Goal: Transaction & Acquisition: Book appointment/travel/reservation

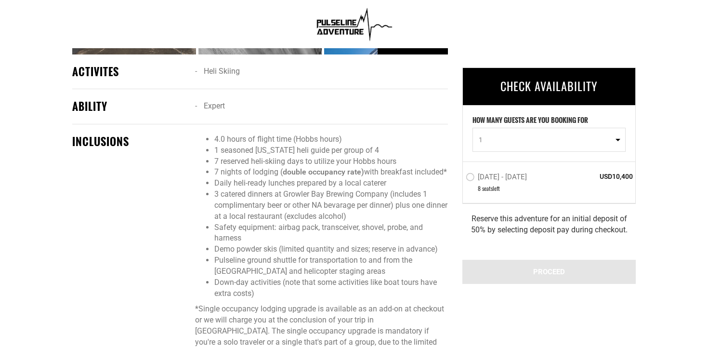
scroll to position [680, 0]
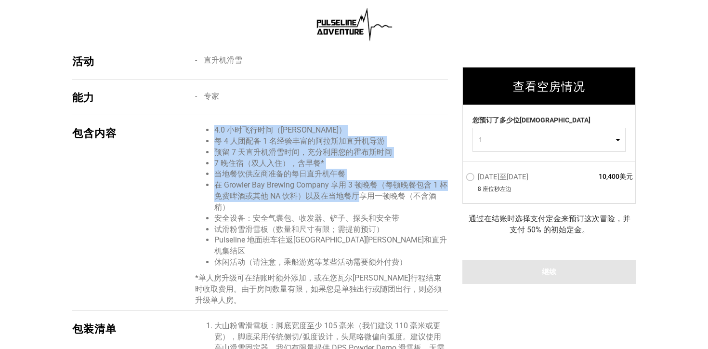
drag, startPoint x: 353, startPoint y: 123, endPoint x: 358, endPoint y: 196, distance: 72.9
click at [358, 197] on div "包含内容 4.0 小时飞行时间（霍布斯小时） 每 4 人团配备 1 名经验丰富的阿拉斯加直升机导游 预留 7 天直升机滑雪时间，充分利用您的霍布斯时间 7 晚…" at bounding box center [260, 213] width 376 height 196
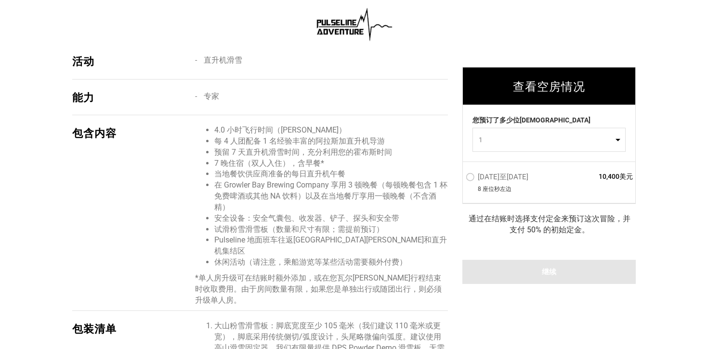
click at [346, 207] on li "在 Growler Bay Brewing Company 享用 3 顿晚餐（每顿晚餐包含 1 杯免费啤酒或其他 NA 饮料）以及在当地餐厅享用一顿晚餐（不含…" at bounding box center [331, 196] width 234 height 33
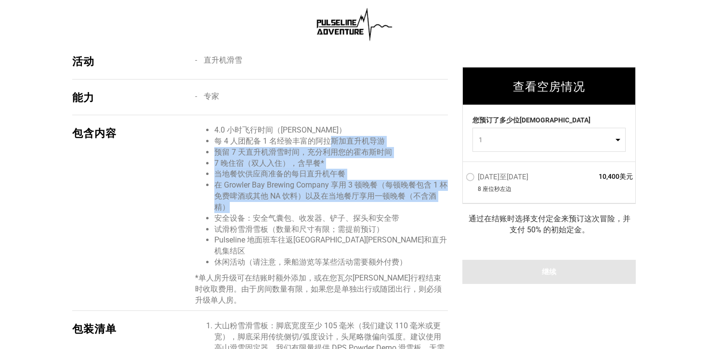
drag, startPoint x: 351, startPoint y: 207, endPoint x: 333, endPoint y: 145, distance: 64.1
click at [333, 145] on ul "4.0 小时飞行时间（霍布斯小时） 每 4 人团配备 1 名经验丰富的阿拉斯加直升机导游 预留 7 天直升机滑雪时间，充分利用您的霍布斯时间 7 晚住宿（ 双…" at bounding box center [321, 196] width 253 height 143
click at [354, 154] on font "预留 7 天直升机滑雪时间，充分利用您的霍布斯时间" at bounding box center [303, 151] width 178 height 9
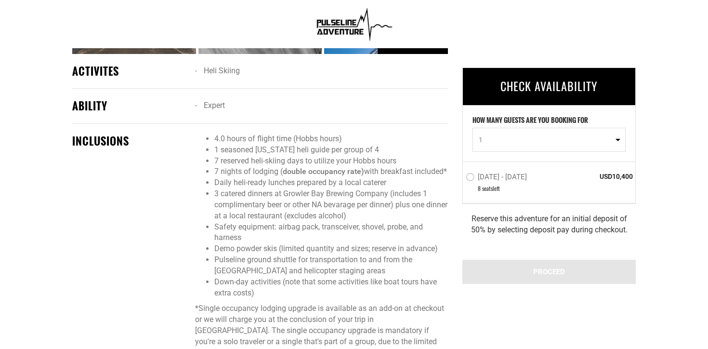
scroll to position [679, 0]
click at [418, 215] on li "3 catered dinners at Growler Bay Brewing Company (includes 1 complimentary beer…" at bounding box center [331, 205] width 234 height 33
click at [382, 125] on div "INCLUSIONS 4.0 hours of flight time (Hobbs hours) 1 seasoned [US_STATE] heli gu…" at bounding box center [260, 244] width 376 height 240
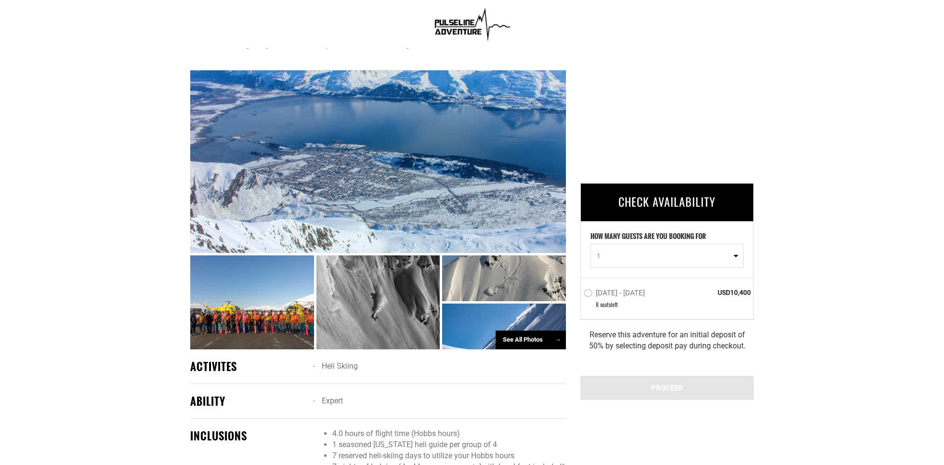
scroll to position [452, 0]
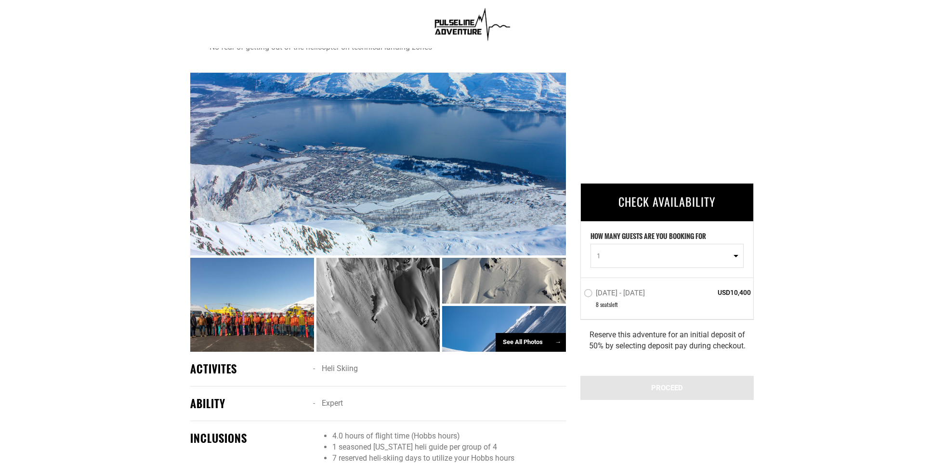
click at [528, 340] on div "See All Photos →" at bounding box center [530, 342] width 70 height 19
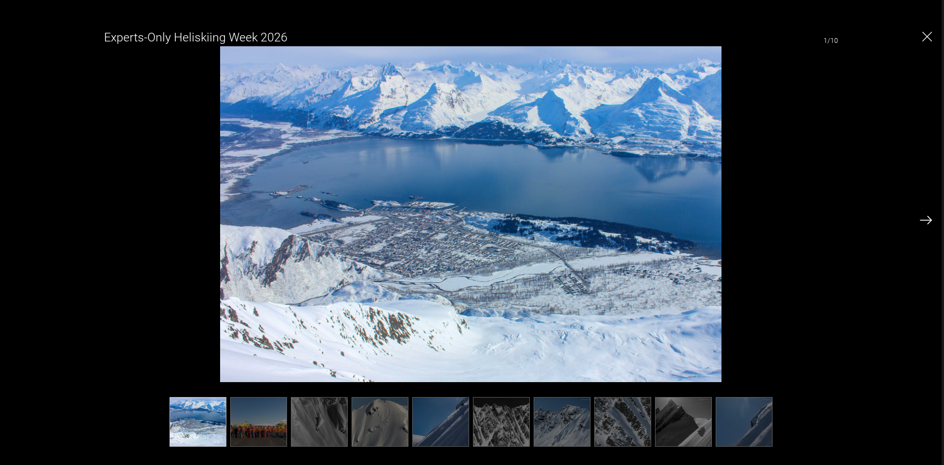
click at [707, 218] on img at bounding box center [926, 220] width 12 height 9
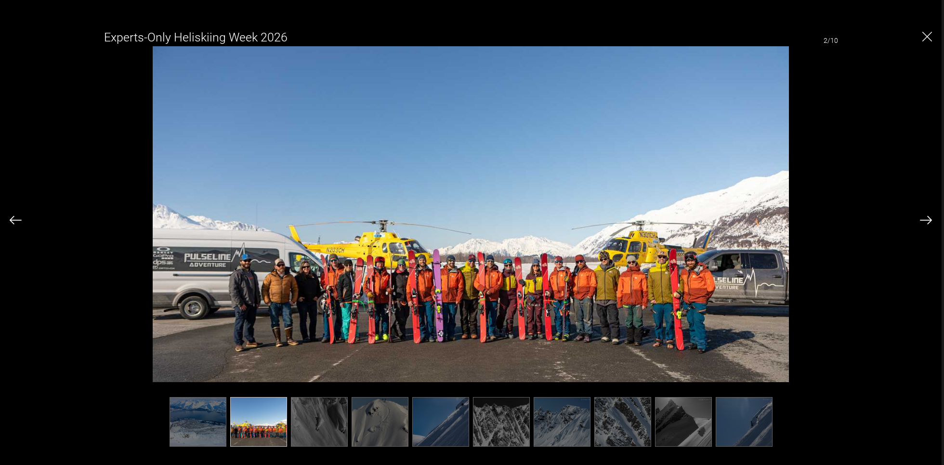
click at [707, 218] on img at bounding box center [926, 220] width 12 height 9
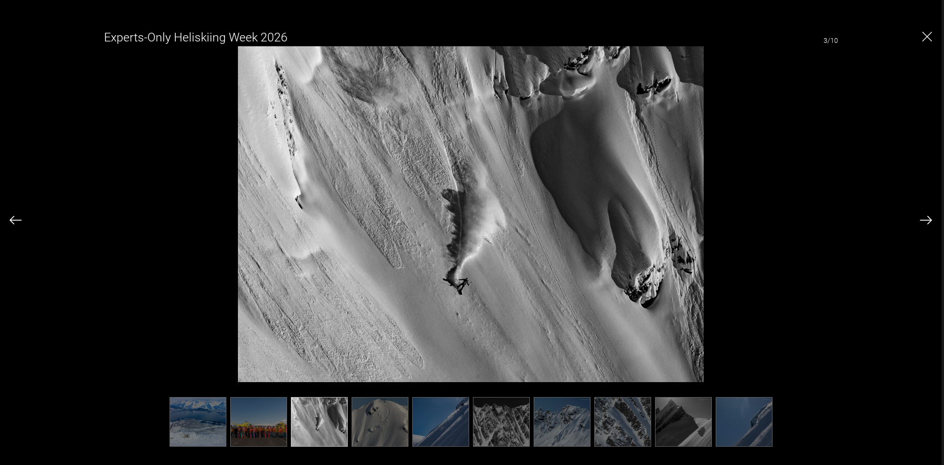
click at [707, 218] on img at bounding box center [926, 220] width 12 height 9
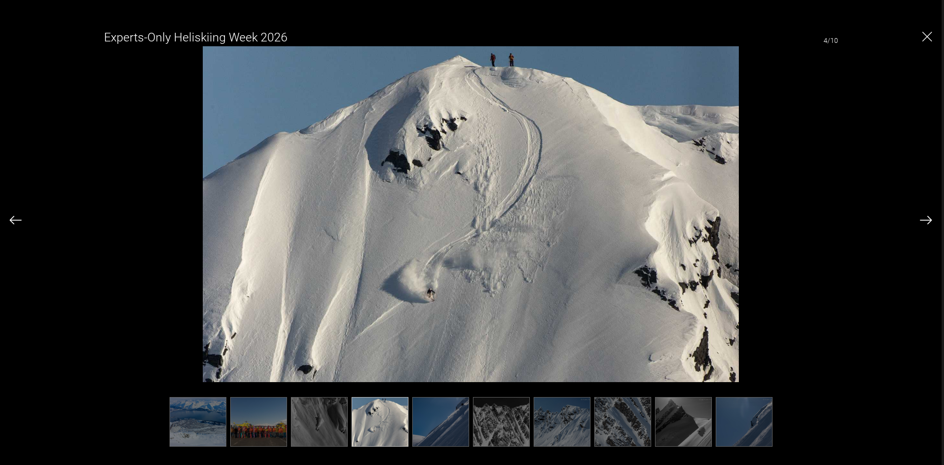
click at [707, 218] on img at bounding box center [926, 220] width 12 height 9
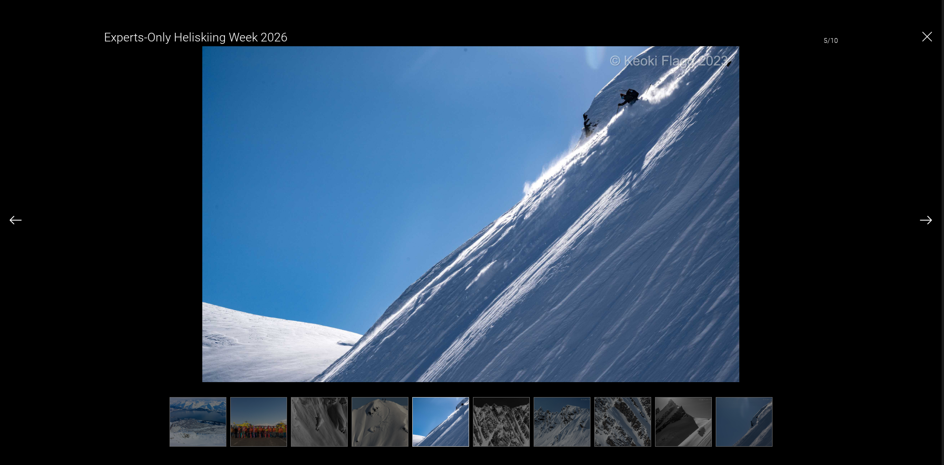
click at [19, 217] on img at bounding box center [16, 220] width 12 height 9
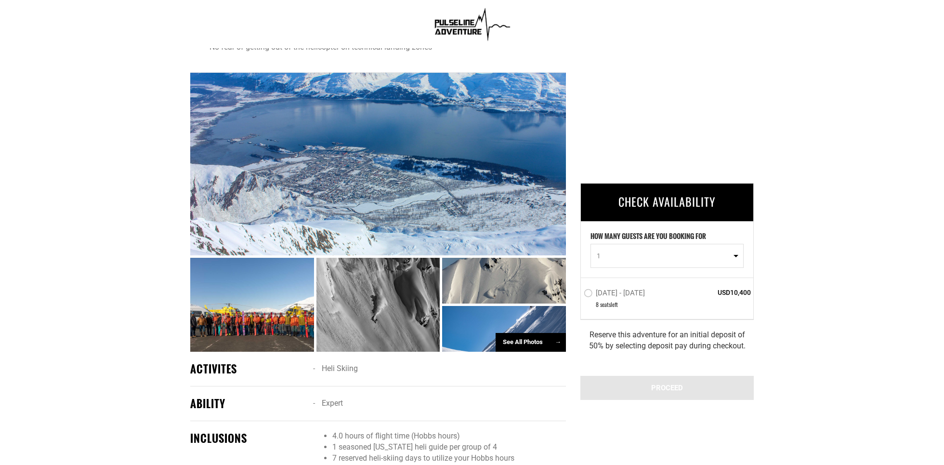
click at [587, 291] on label "[DATE] - [DATE]" at bounding box center [616, 294] width 64 height 12
click at [577, 291] on input "[DATE] - [DATE]" at bounding box center [577, 297] width 0 height 22
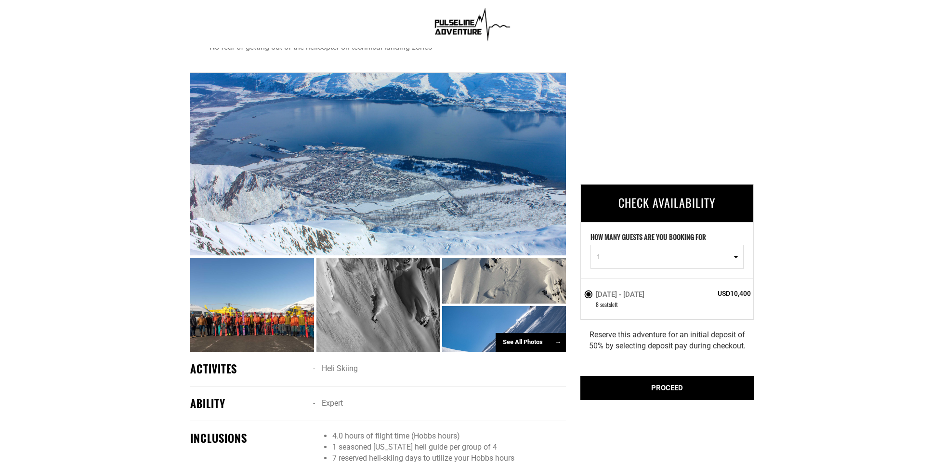
click at [637, 245] on label "HOW MANY GUESTS ARE YOU BOOKING FOR" at bounding box center [648, 238] width 116 height 13
click at [638, 259] on span "1" at bounding box center [664, 257] width 134 height 10
click at [628, 299] on link "2" at bounding box center [667, 297] width 152 height 17
select select "2"
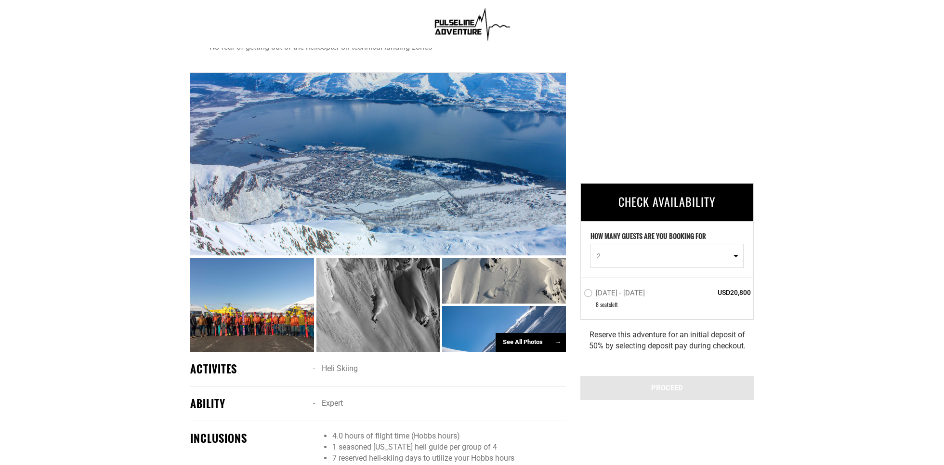
click at [593, 298] on label "[DATE] - [DATE]" at bounding box center [616, 294] width 64 height 12
click at [577, 298] on input "[DATE] - [DATE]" at bounding box center [577, 297] width 0 height 22
click at [589, 294] on label "[DATE] - [DATE]" at bounding box center [616, 294] width 64 height 12
click at [577, 294] on input "[DATE] - [DATE]" at bounding box center [577, 297] width 0 height 22
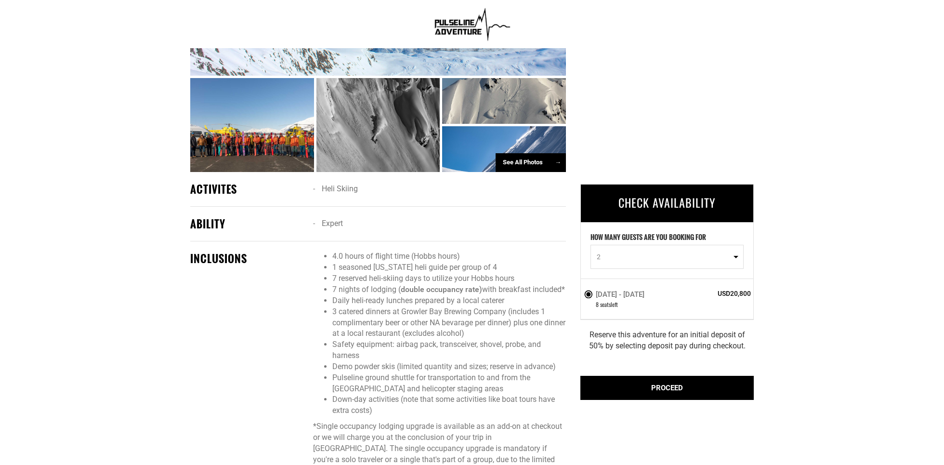
scroll to position [710, 0]
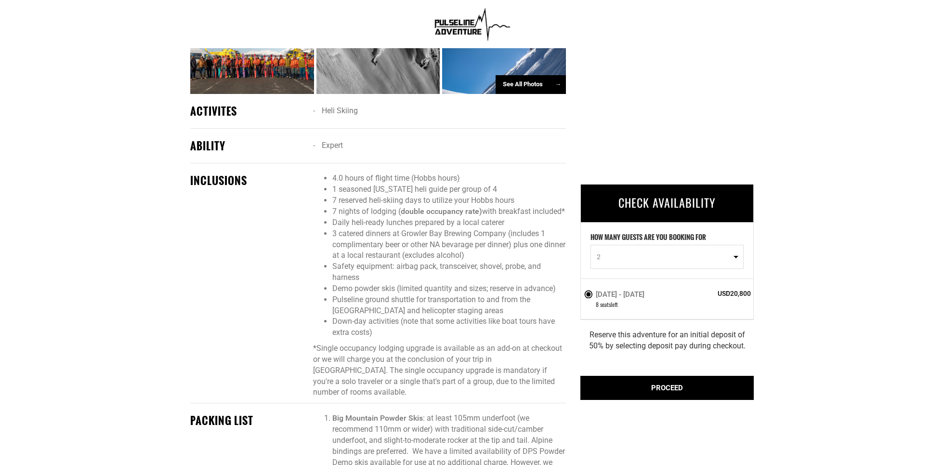
drag, startPoint x: 683, startPoint y: 356, endPoint x: 637, endPoint y: 327, distance: 54.0
click at [637, 327] on div "Reserve this adventure for an initial deposit of 50% by selecting deposit pay d…" at bounding box center [666, 340] width 173 height 42
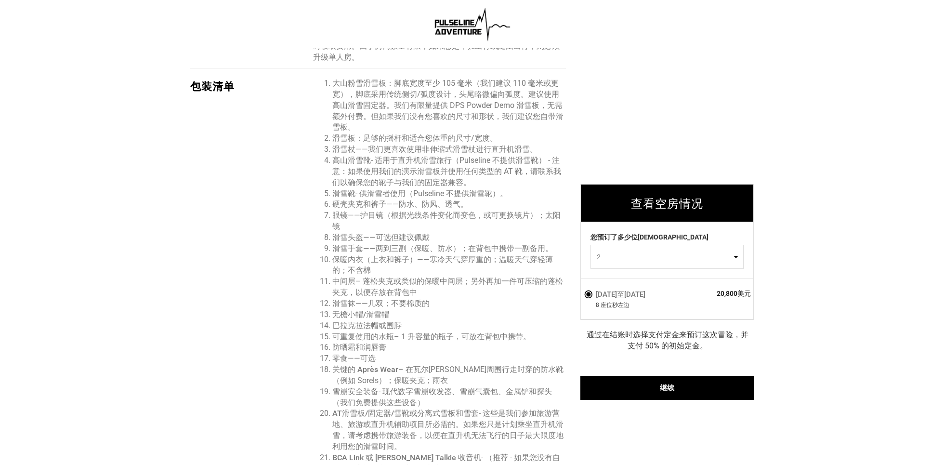
scroll to position [993, 0]
click at [674, 334] on font "通过在结账时选择支付定金来预订这次冒险，并支付 50% 的初始定金。" at bounding box center [667, 340] width 162 height 20
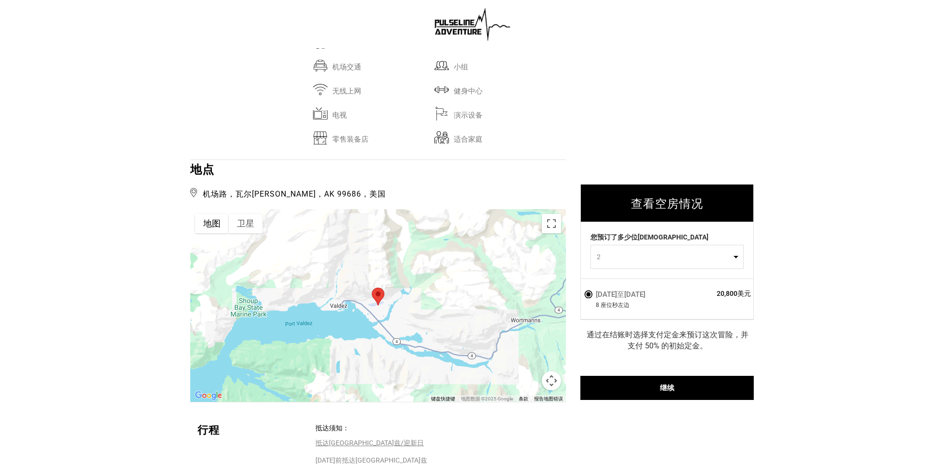
scroll to position [1482, 0]
click at [394, 277] on div at bounding box center [378, 305] width 376 height 193
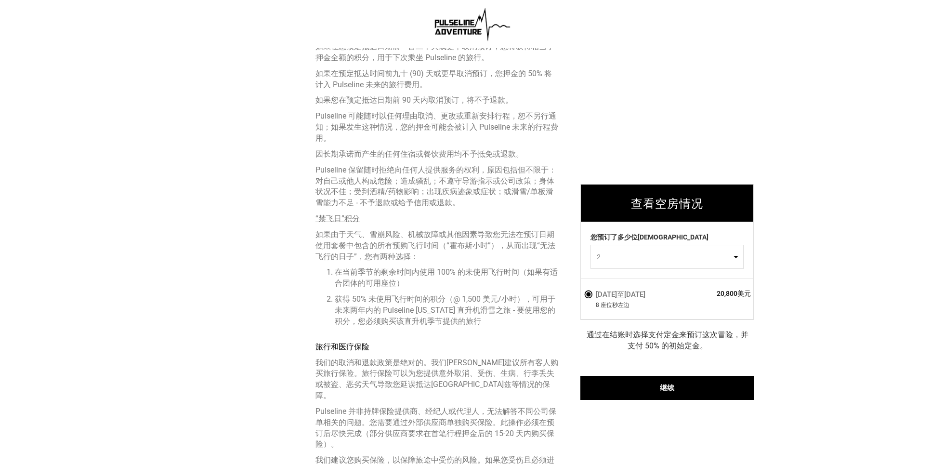
scroll to position [2296, 0]
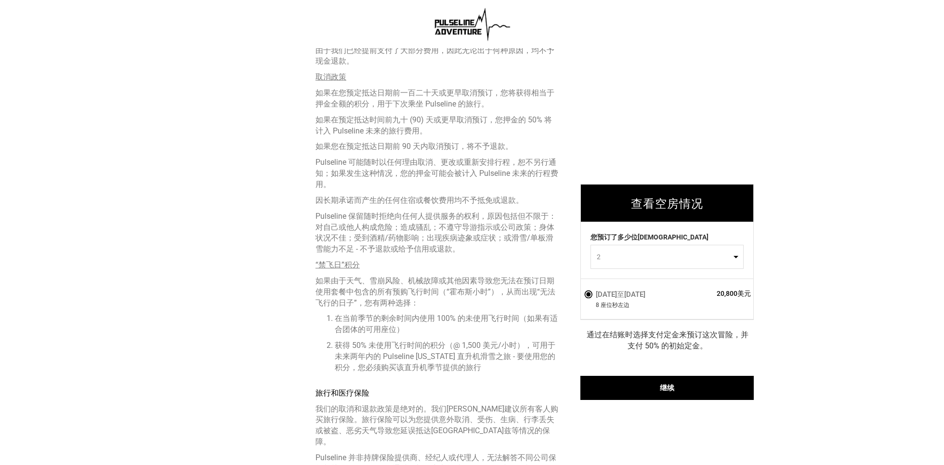
click at [598, 348] on div "继续" at bounding box center [666, 388] width 173 height 24
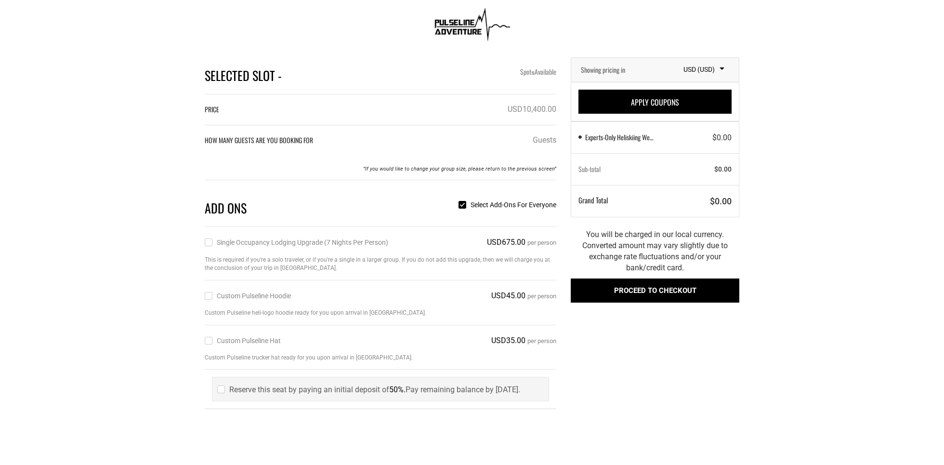
click at [417, 156] on div "PRICE USD10,400.00 HOW MANY GUESTS ARE YOU BOOKING FOR Guest s “If you would li…" at bounding box center [380, 138] width 351 height 68
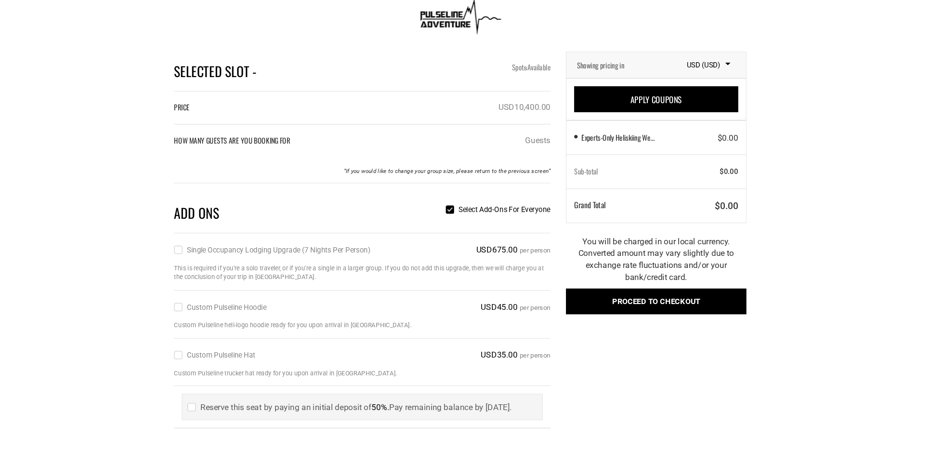
click at [469, 106] on div "PRICE USD10,400.00" at bounding box center [380, 114] width 351 height 21
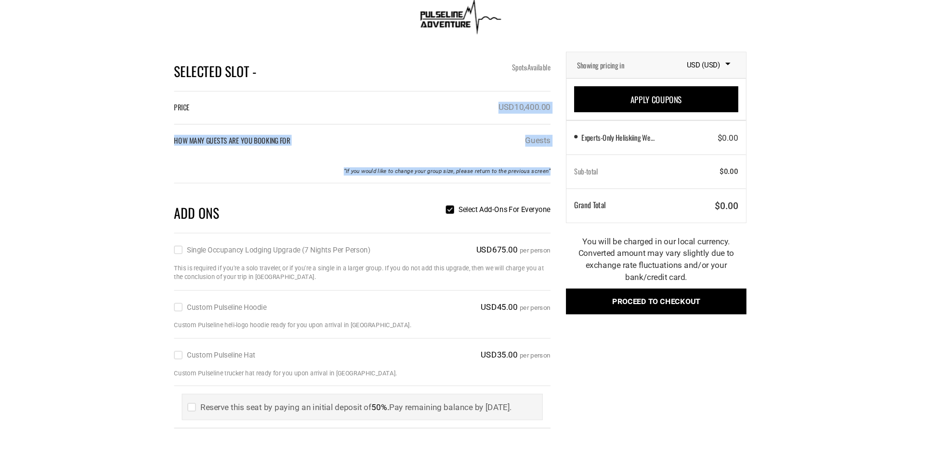
drag, startPoint x: 469, startPoint y: 106, endPoint x: 584, endPoint y: 193, distance: 144.1
click at [584, 193] on div "Selected Slot - Spot s Available PRICE USD10,400.00 HOW MANY GUESTS ARE YOU BOO…" at bounding box center [471, 228] width 563 height 361
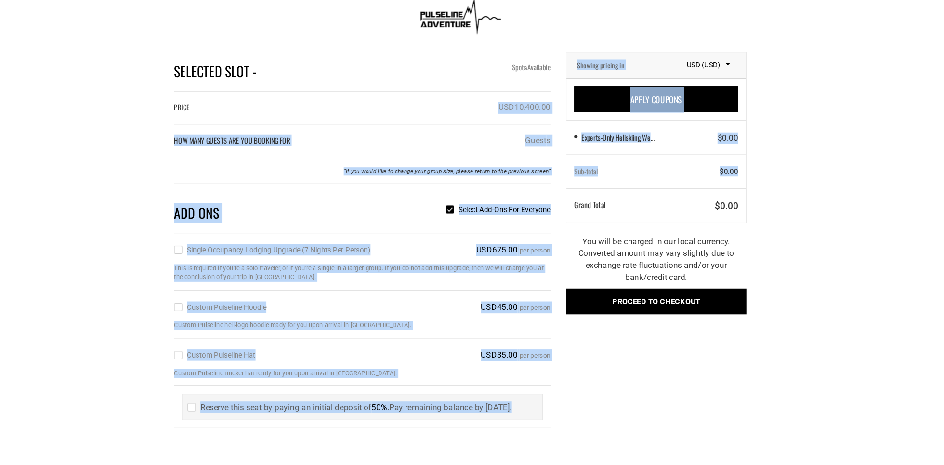
click at [707, 223] on div "Selected Slot - Spot s Available PRICE USD10,400.00 HOW MANY GUESTS ARE YOU BOO…" at bounding box center [472, 228] width 944 height 361
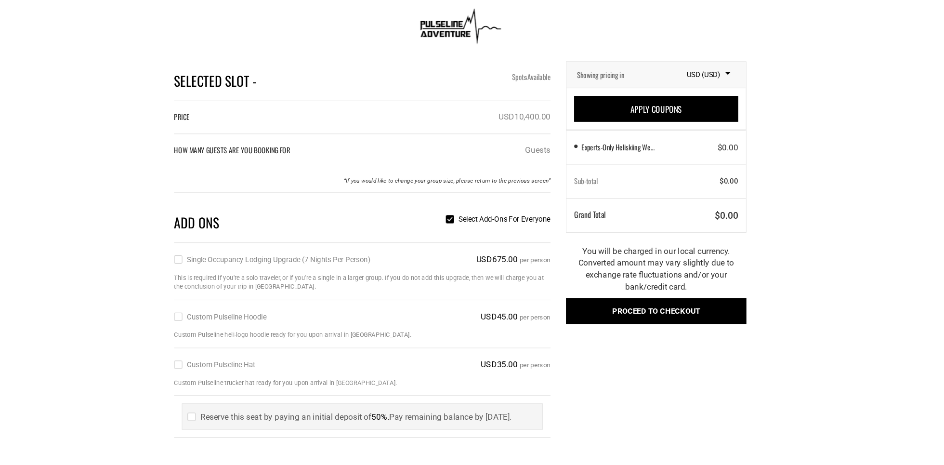
click at [620, 279] on button "Proceed to checkout" at bounding box center [655, 290] width 169 height 24
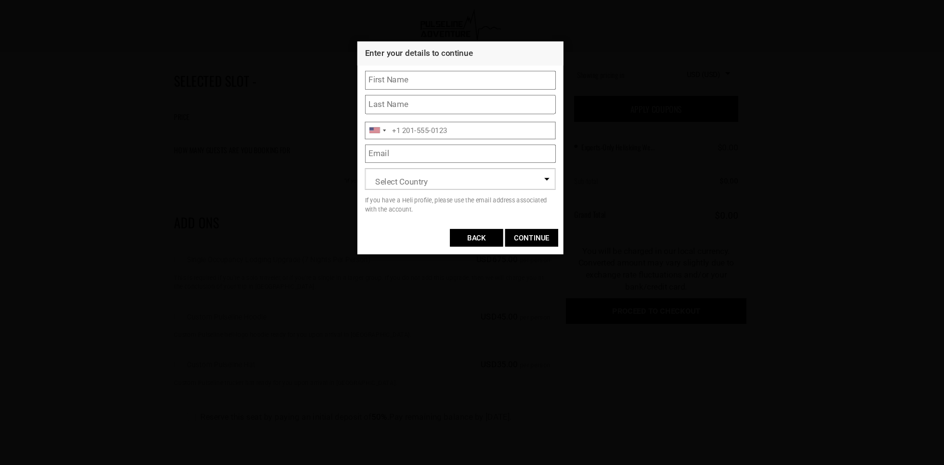
click at [485, 222] on input "BACK" at bounding box center [487, 222] width 50 height 16
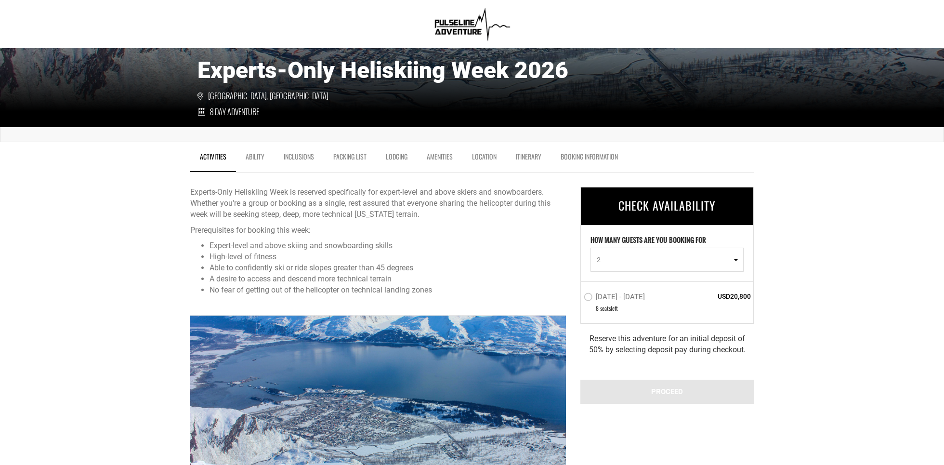
scroll to position [215, 0]
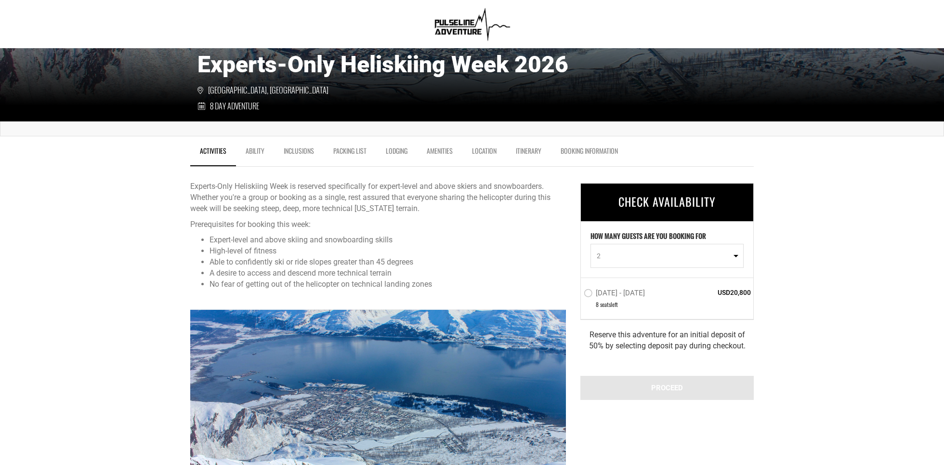
click at [639, 260] on span "2" at bounding box center [664, 256] width 134 height 10
click at [626, 273] on link "1" at bounding box center [667, 279] width 152 height 17
select select "1"
click at [584, 290] on label "[DATE] - [DATE]" at bounding box center [616, 294] width 64 height 12
click at [577, 290] on input "[DATE] - [DATE]" at bounding box center [577, 297] width 0 height 22
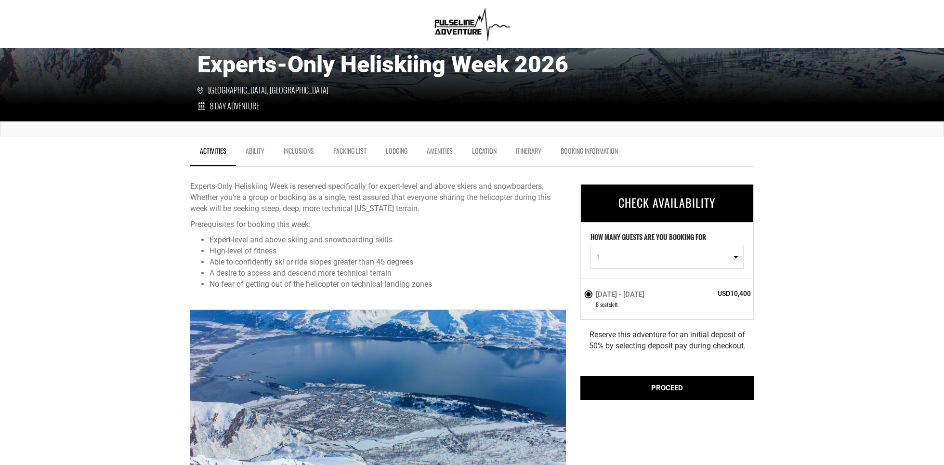
click at [625, 348] on div "PROCEED" at bounding box center [666, 388] width 173 height 24
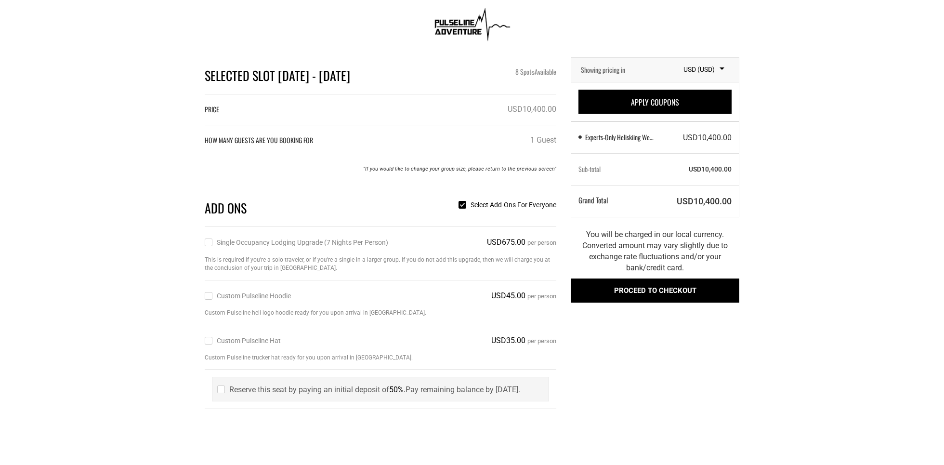
click at [662, 136] on div "USD10,400.00" at bounding box center [697, 137] width 84 height 11
click at [636, 136] on span "Experts-Only Heliskiing Week 2026" at bounding box center [619, 137] width 72 height 10
click at [646, 109] on link "Apply Coupons" at bounding box center [654, 102] width 153 height 24
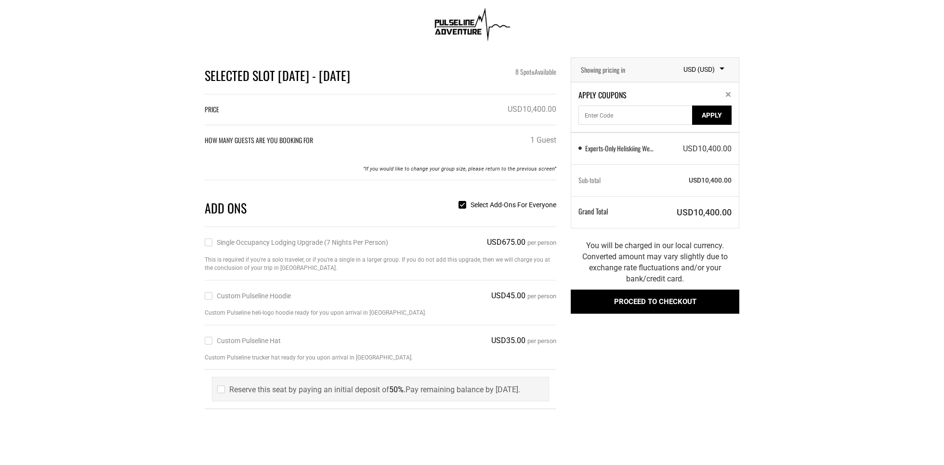
click at [707, 90] on span "Apply Coupons" at bounding box center [654, 95] width 153 height 11
click at [707, 94] on icon at bounding box center [728, 94] width 5 height 5
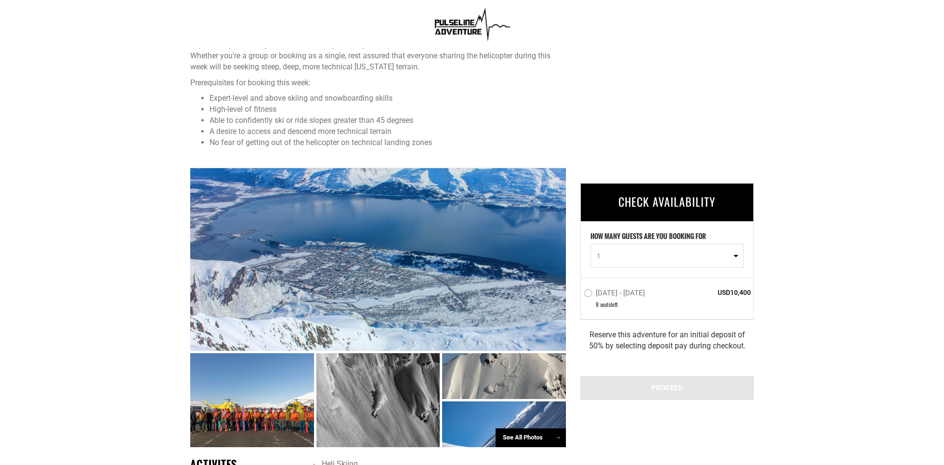
scroll to position [388, 0]
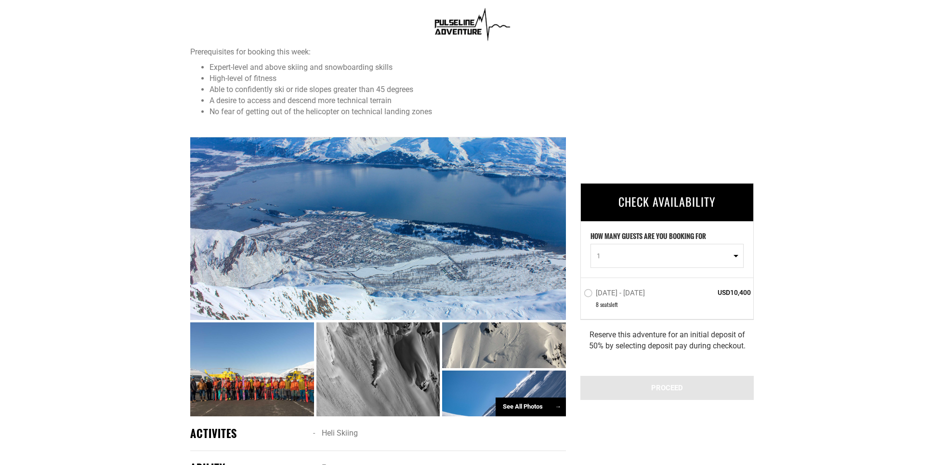
click at [393, 348] on div at bounding box center [378, 369] width 124 height 94
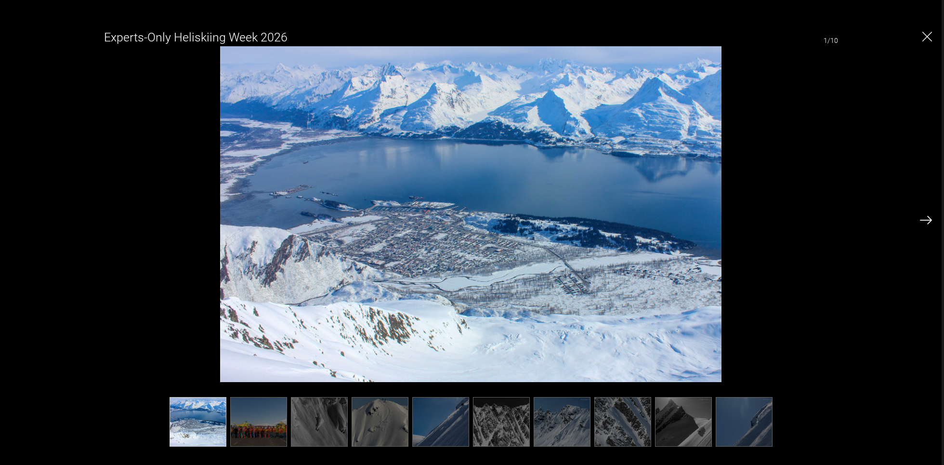
click at [707, 221] on div "Experts-Only Heliskiing Week 2026 1/10" at bounding box center [471, 232] width 922 height 421
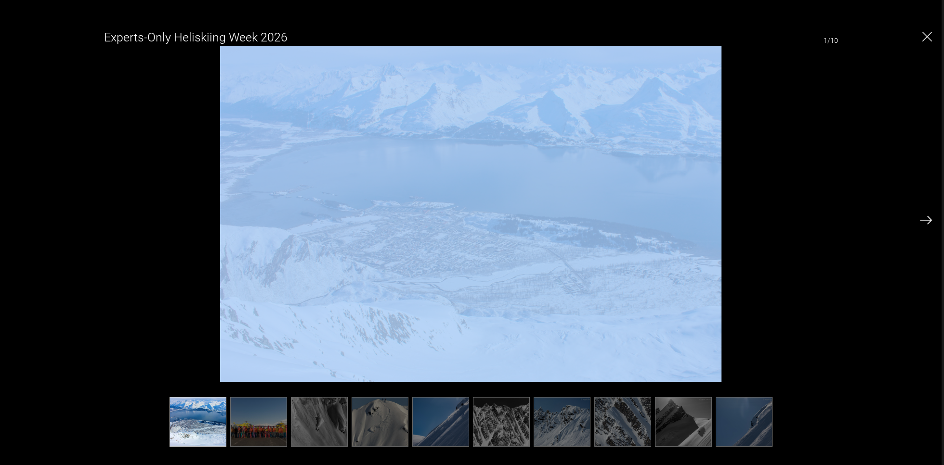
click at [707, 221] on div "Experts-Only Heliskiing Week 2026 1/10" at bounding box center [471, 232] width 922 height 421
click at [707, 219] on img at bounding box center [926, 220] width 12 height 9
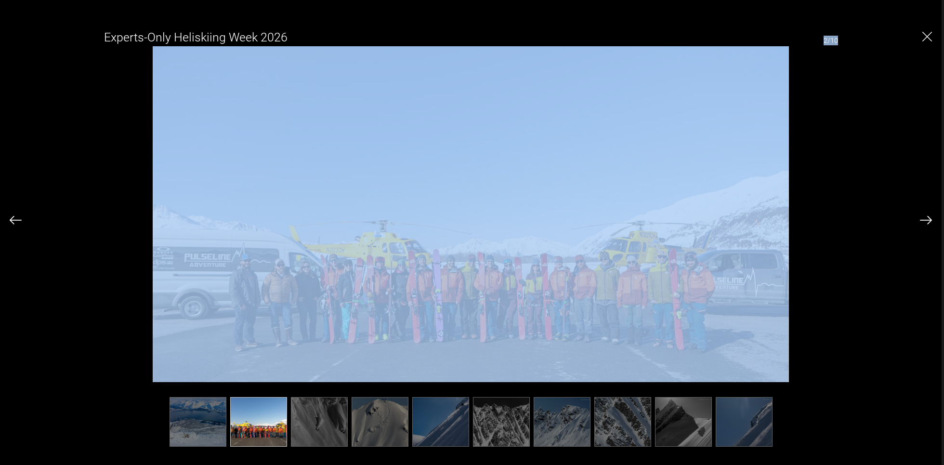
click at [707, 219] on img at bounding box center [926, 220] width 12 height 9
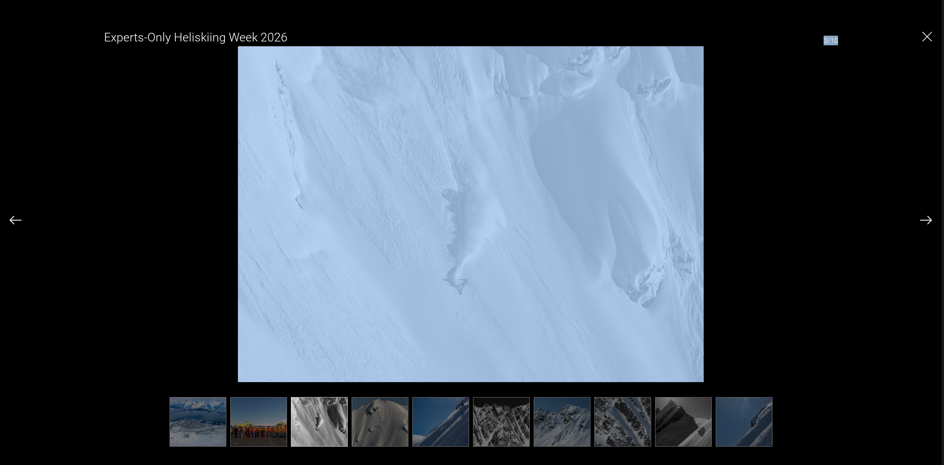
click at [707, 153] on div "Experts-Only Heliskiing Week 2026 3/10" at bounding box center [471, 232] width 922 height 421
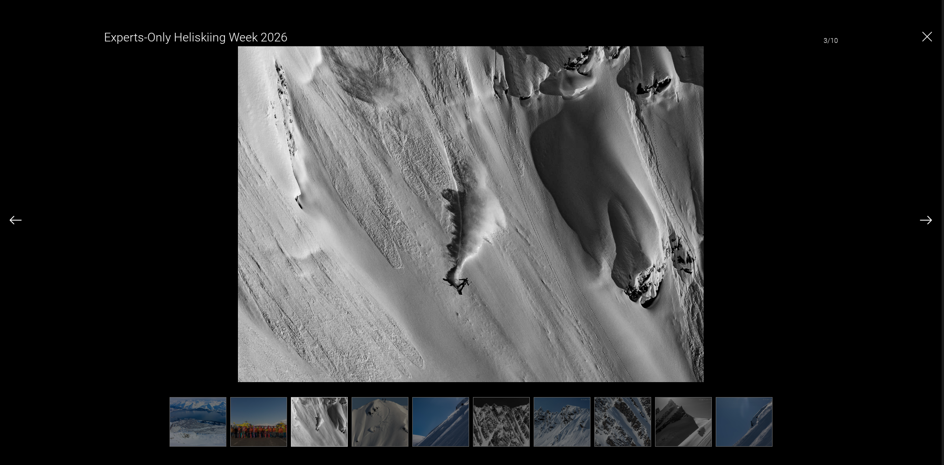
click at [707, 220] on img at bounding box center [926, 220] width 12 height 9
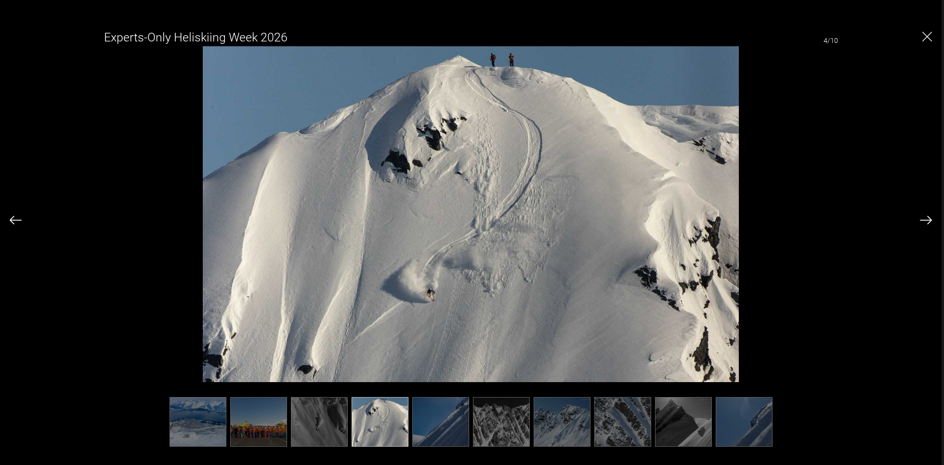
click at [707, 219] on img at bounding box center [926, 220] width 12 height 9
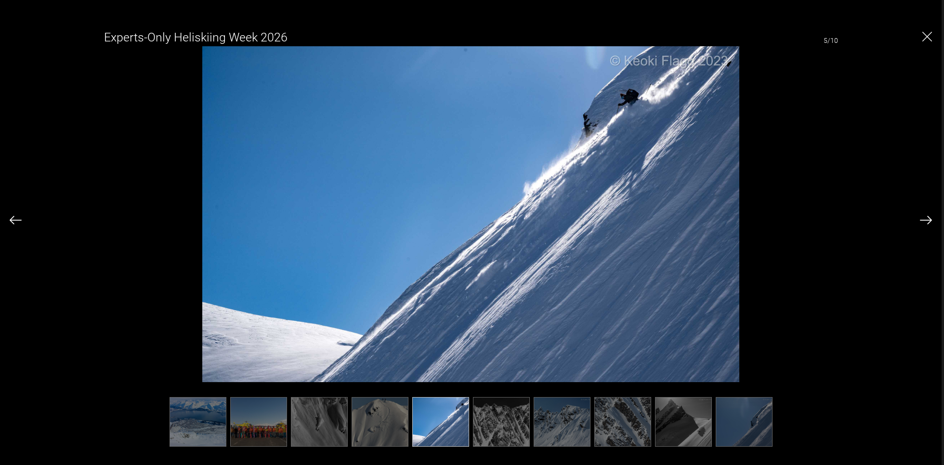
click at [707, 219] on img at bounding box center [926, 220] width 12 height 9
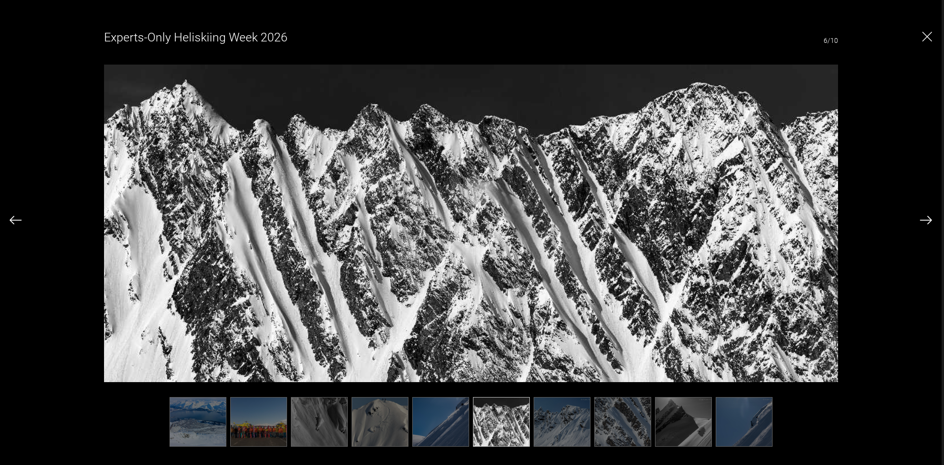
click at [707, 219] on img at bounding box center [926, 220] width 12 height 9
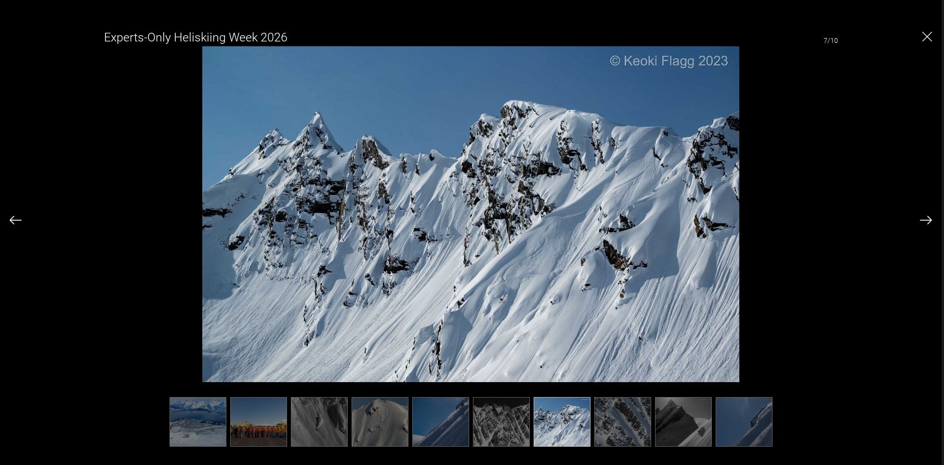
click at [707, 222] on img at bounding box center [926, 220] width 12 height 9
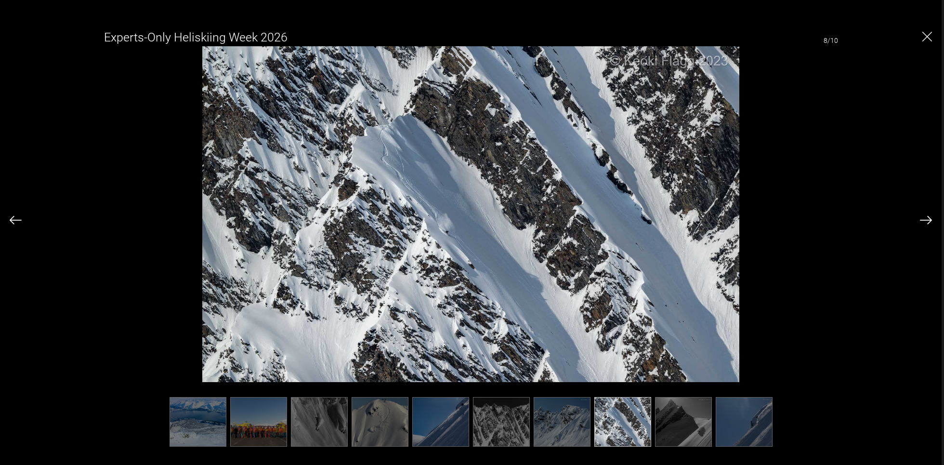
click at [707, 222] on img at bounding box center [926, 220] width 12 height 9
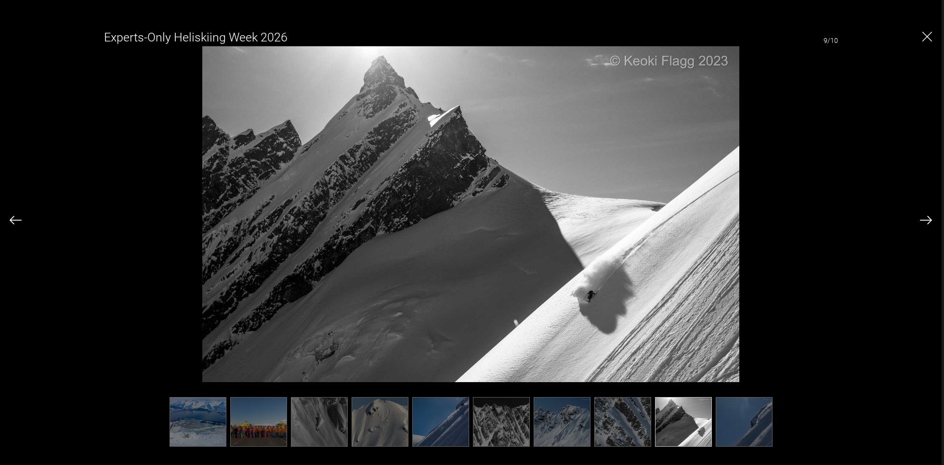
click at [707, 222] on img at bounding box center [926, 220] width 12 height 9
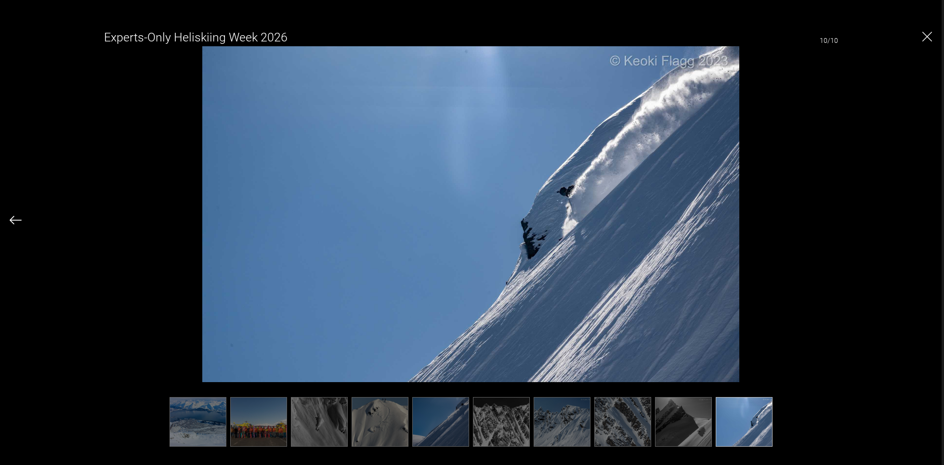
click at [15, 218] on img at bounding box center [16, 220] width 12 height 9
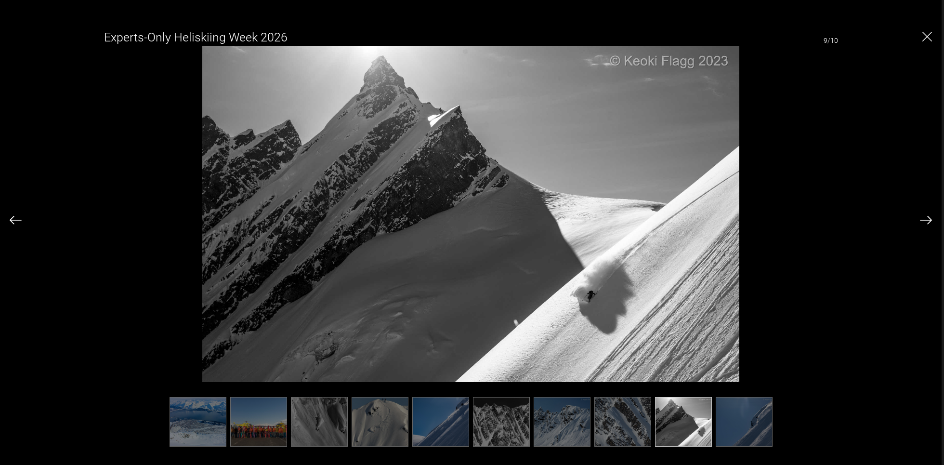
click at [707, 223] on img at bounding box center [926, 220] width 12 height 9
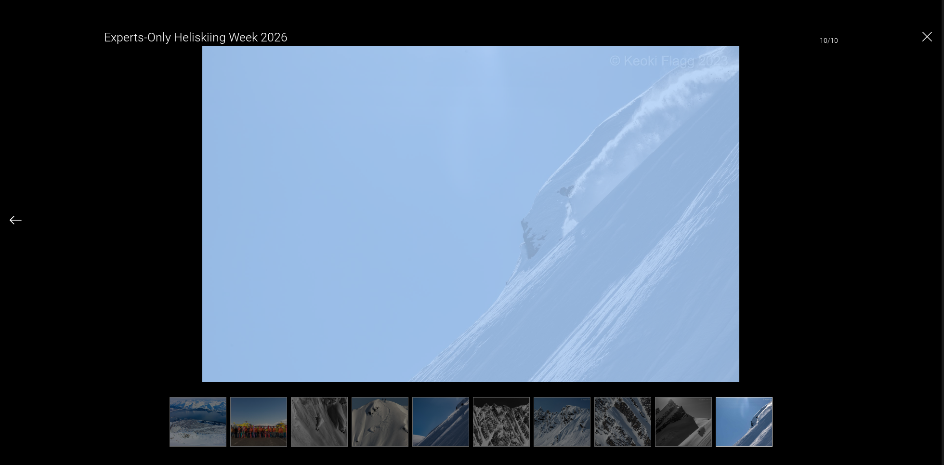
click at [707, 223] on div "Experts-Only Heliskiing Week 2026 10/10" at bounding box center [471, 232] width 922 height 421
click at [707, 36] on img "Close" at bounding box center [927, 37] width 10 height 10
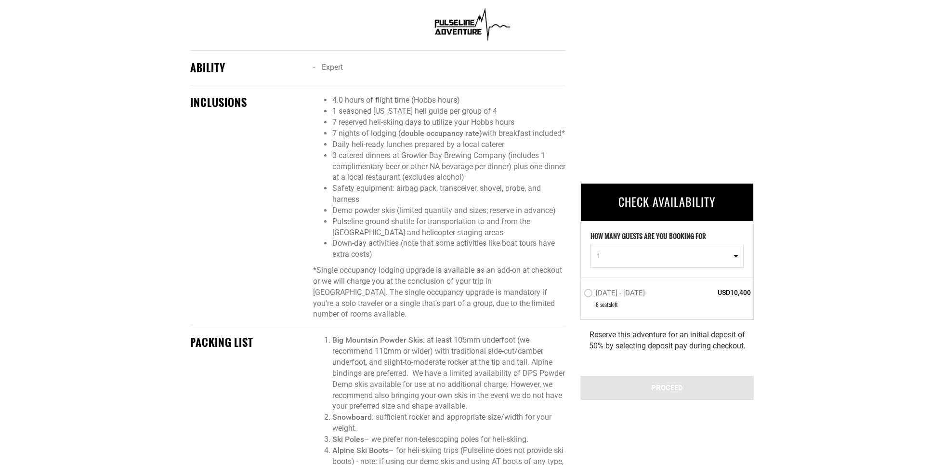
scroll to position [833, 0]
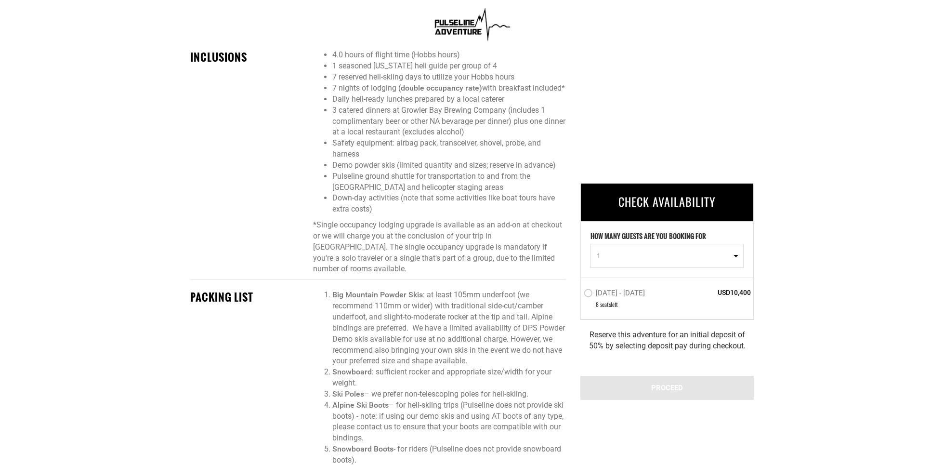
click at [194, 195] on div "INCLUSIONS 4.0 hours of flight time (Hobbs hours) 1 seasoned [US_STATE] heli gu…" at bounding box center [378, 165] width 390 height 230
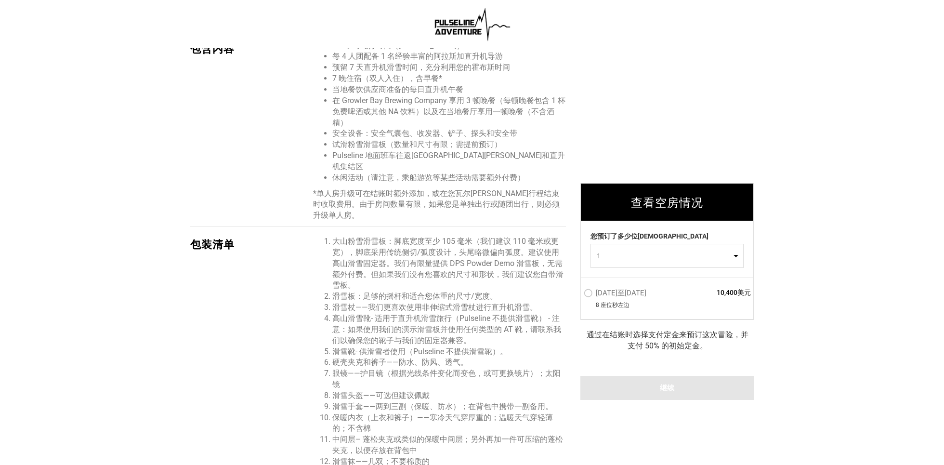
click at [367, 254] on font "：脚底宽度至少 105 毫米（我们建议 110 毫米或更宽），脚底采用传统侧切/弧度设计，头尾略微偏向弧度。建议使用高山滑雪固定器。我们有限量提供 DPS P…" at bounding box center [447, 262] width 231 height 53
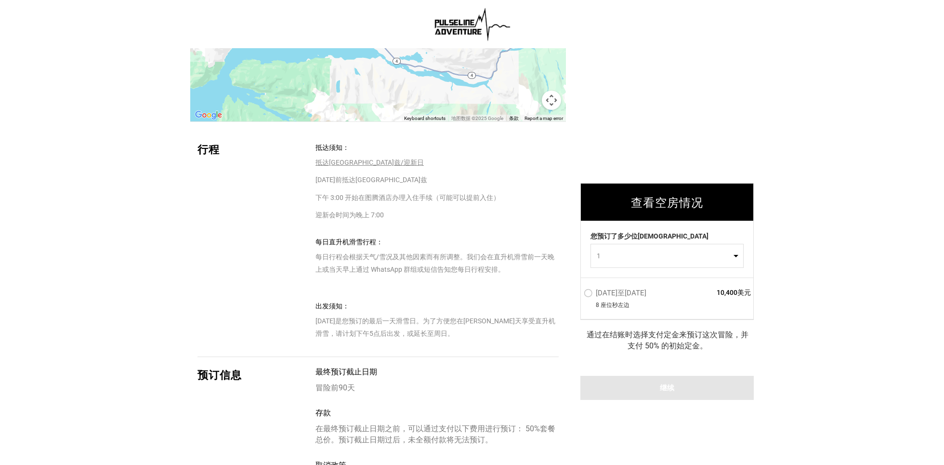
scroll to position [1828, 0]
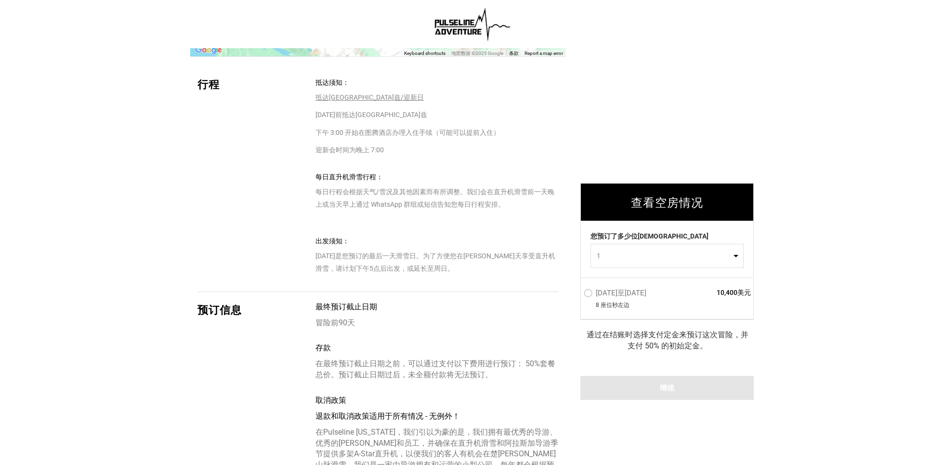
click at [591, 293] on label "[DATE]至[DATE]" at bounding box center [616, 294] width 65 height 12
click at [577, 293] on input "[DATE]至[DATE]" at bounding box center [577, 297] width 0 height 22
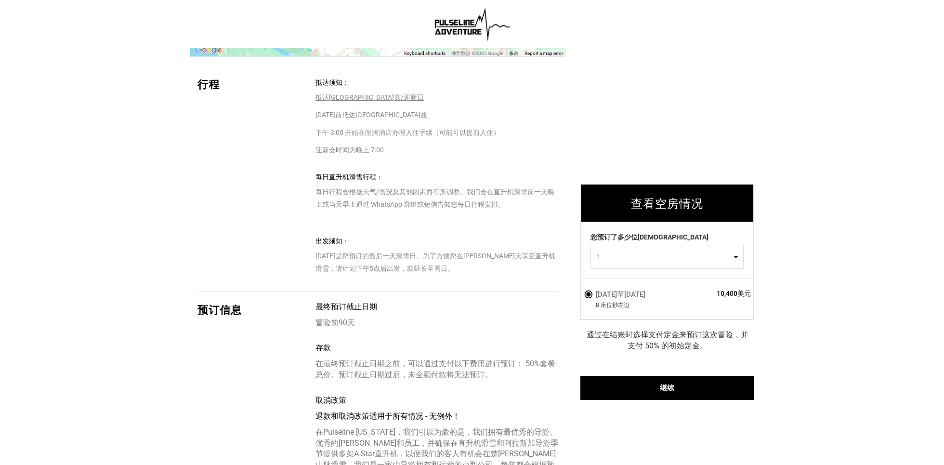
click at [468, 234] on p "[DATE]是您预订的最后一天滑雪日。为了方便您在[PERSON_NAME]天享受直升机滑雪，请计划下午5点后出发，或延长至周日。" at bounding box center [436, 254] width 243 height 40
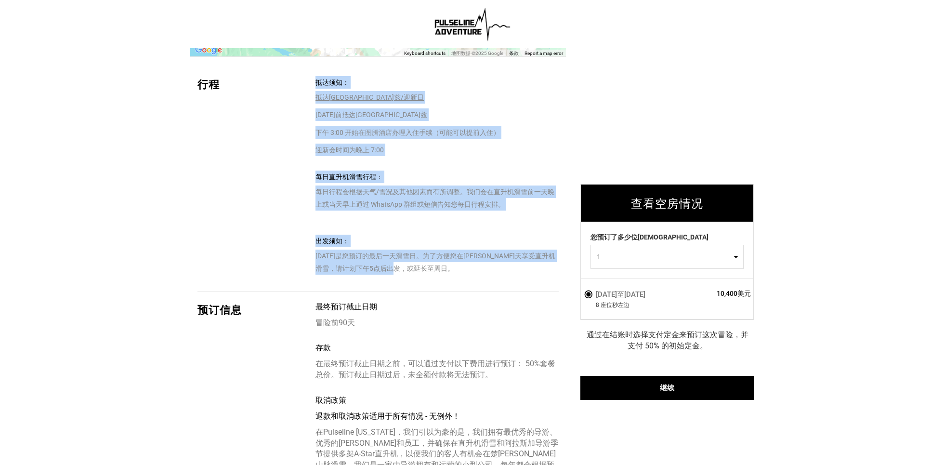
drag, startPoint x: 450, startPoint y: 193, endPoint x: 475, endPoint y: 232, distance: 45.9
click at [475, 232] on div "抵达须知： 抵达[GEOGRAPHIC_DATA]兹/迎新日 [DATE]前抵达[GEOGRAPHIC_DATA]兹 下午 3:00 开始在图腾酒店办理入住手…" at bounding box center [440, 183] width 250 height 215
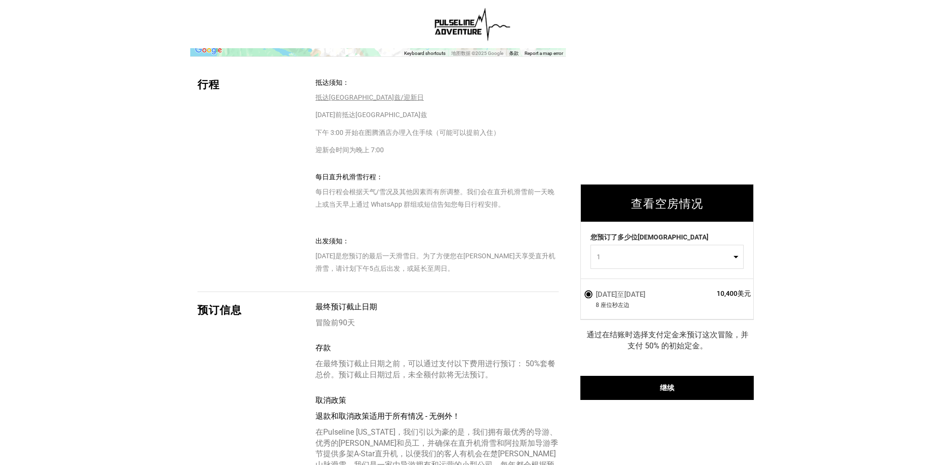
click at [478, 236] on p "[DATE]是您预订的最后一天滑雪日。为了方便您在[PERSON_NAME]天享受直升机滑雪，请计划下午5点后出发，或延长至周日。" at bounding box center [436, 254] width 243 height 40
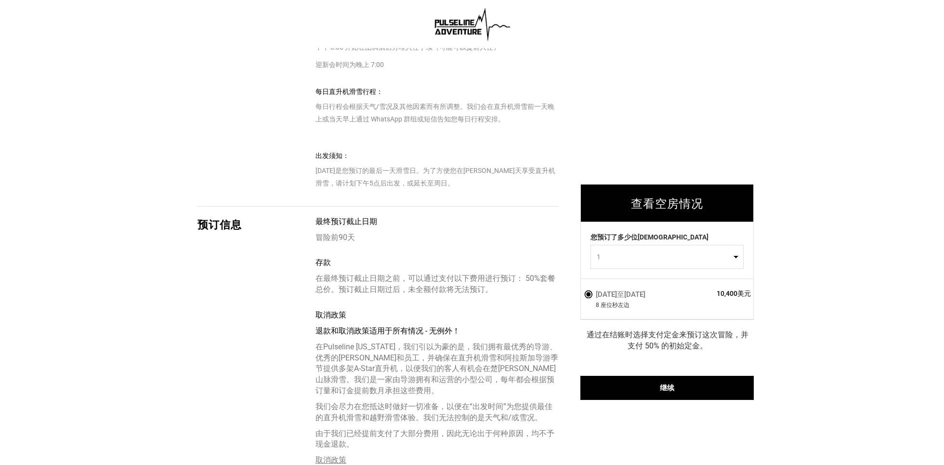
scroll to position [1925, 0]
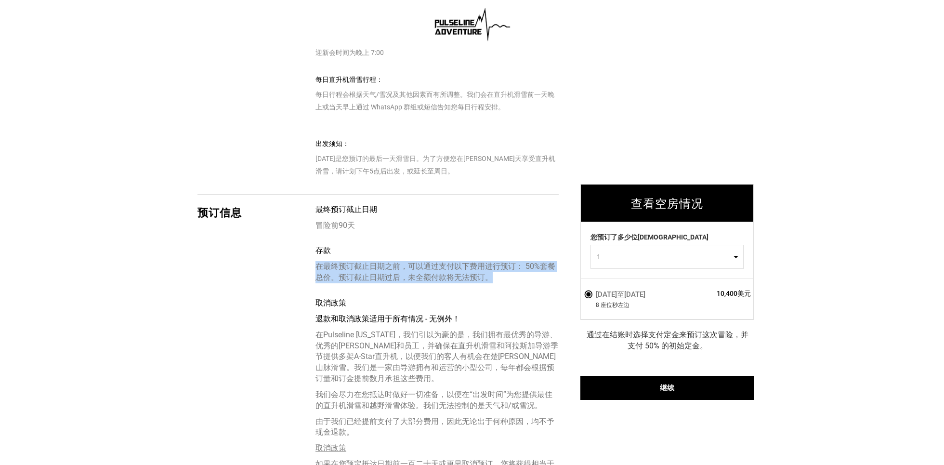
drag, startPoint x: 477, startPoint y: 215, endPoint x: 501, endPoint y: 245, distance: 37.7
click at [501, 245] on div "存款 在最终预订截止日期之前，可以通过支付以下费用进行预订： 50% 套餐总价。预订截止日期过后，未全额付款将无法预订。" at bounding box center [436, 264] width 243 height 38
click at [501, 261] on p "在最终预订截止日期之前，可以通过支付以下费用进行预订： 50% 套餐总价。预订截止日期过后，未全额付款将无法预订。" at bounding box center [436, 272] width 243 height 22
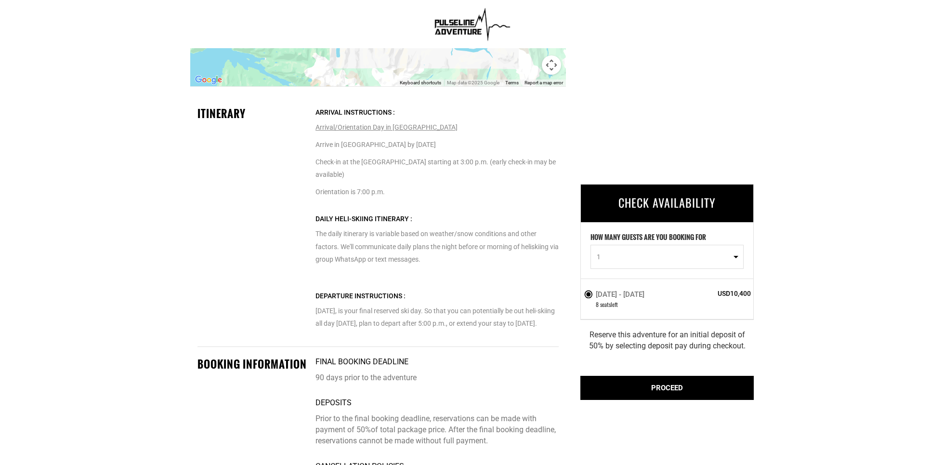
scroll to position [1949, 0]
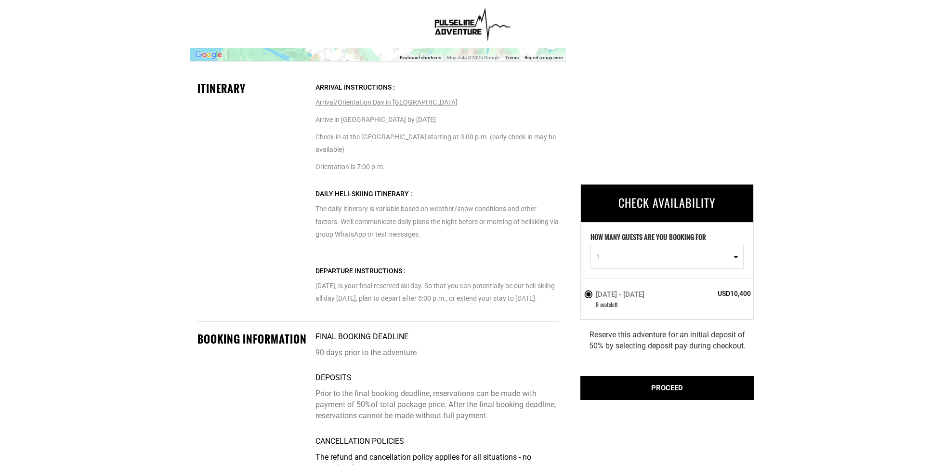
click at [651, 348] on div "PROCEED" at bounding box center [666, 388] width 173 height 24
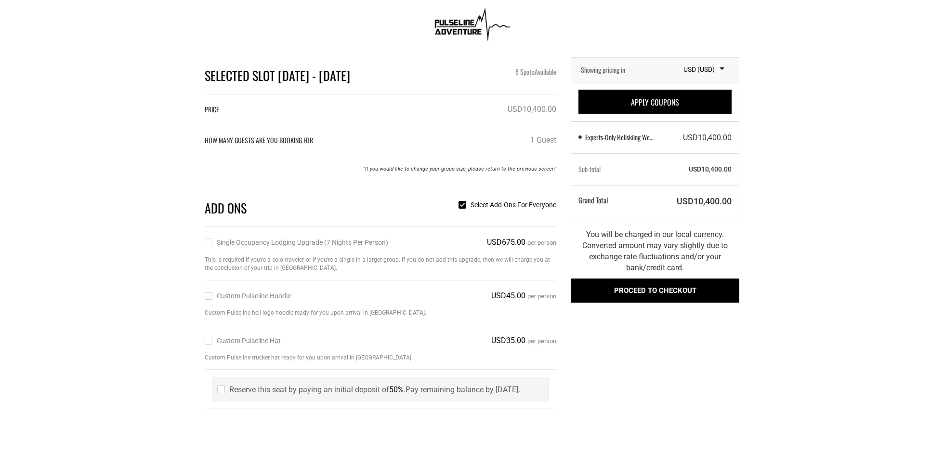
click at [683, 287] on button "Proceed to checkout" at bounding box center [655, 290] width 169 height 24
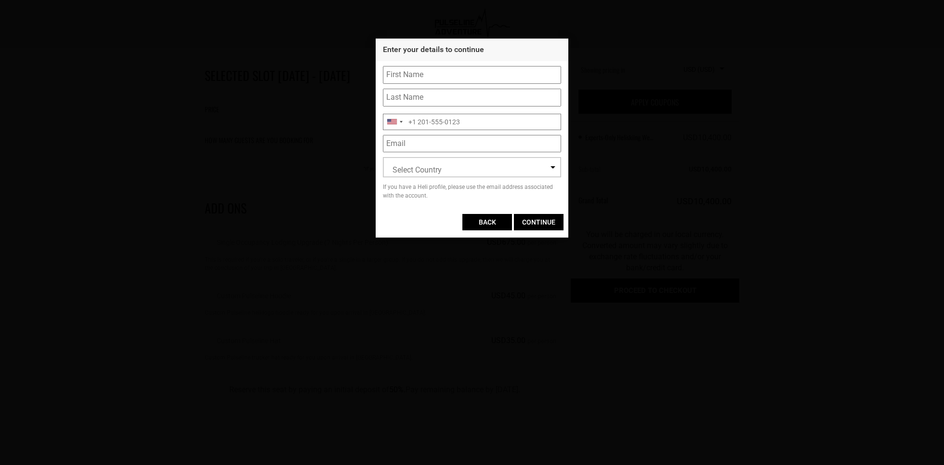
click at [453, 81] on input "text" at bounding box center [472, 75] width 178 height 18
type input "Yue"
type input "[PERSON_NAME]"
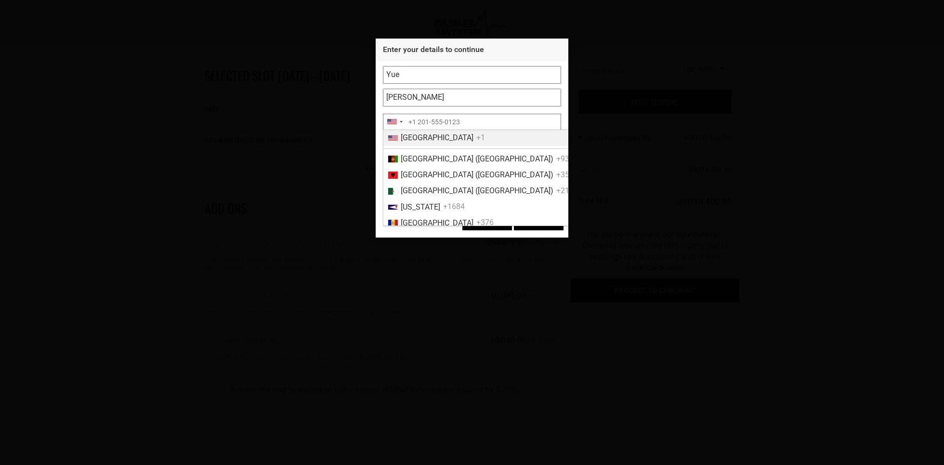
type input "+1"
click at [429, 123] on input "+1" at bounding box center [472, 122] width 178 height 16
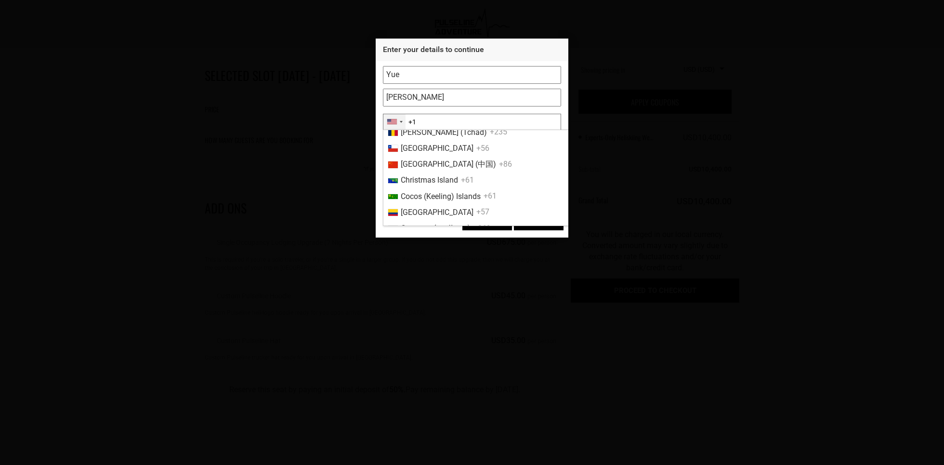
scroll to position [680, 0]
click at [420, 174] on li "China (中国) +86" at bounding box center [542, 166] width 318 height 16
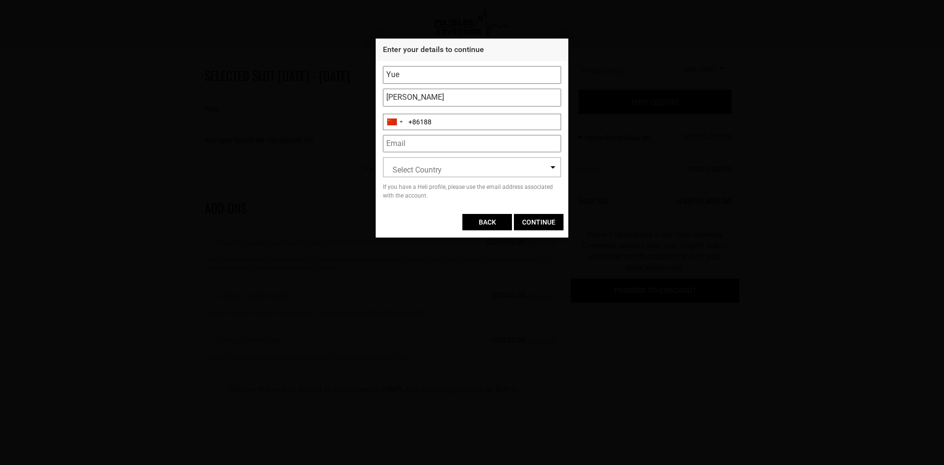
type input "[PHONE_NUMBER]"
click at [460, 148] on input "email" at bounding box center [472, 144] width 178 height 18
type input "[EMAIL_ADDRESS][DOMAIN_NAME]"
click at [467, 167] on span "Select Country" at bounding box center [471, 166] width 177 height 19
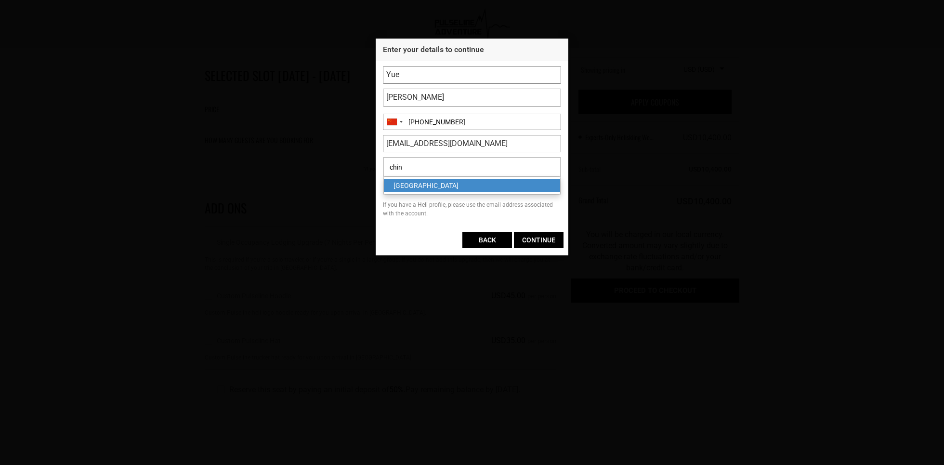
type input "chin"
click at [422, 183] on div "[GEOGRAPHIC_DATA]" at bounding box center [471, 186] width 157 height 10
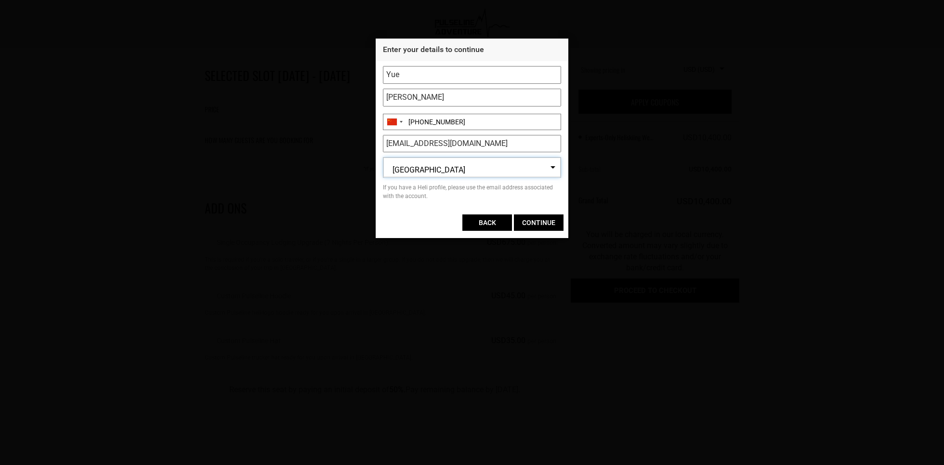
click at [538, 219] on input "CONTINUE" at bounding box center [539, 222] width 50 height 16
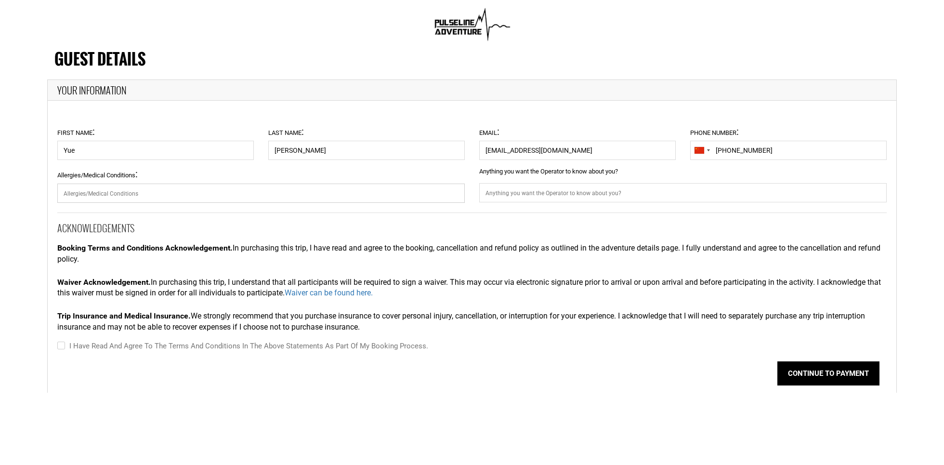
click at [244, 183] on input "Allergies/Medical Conditions :" at bounding box center [260, 192] width 407 height 19
click at [521, 191] on input "Anything you want the Operator to know about you?" at bounding box center [682, 192] width 407 height 19
click at [480, 261] on div "Booking Terms and Conditions Acknowledgement. In purchasing this trip, I have r…" at bounding box center [471, 254] width 829 height 32
click at [190, 190] on input "Allergies/Medical Conditions :" at bounding box center [260, 192] width 407 height 19
click at [253, 225] on h2 "ACKNOWLEDGEMENTS" at bounding box center [471, 227] width 829 height 11
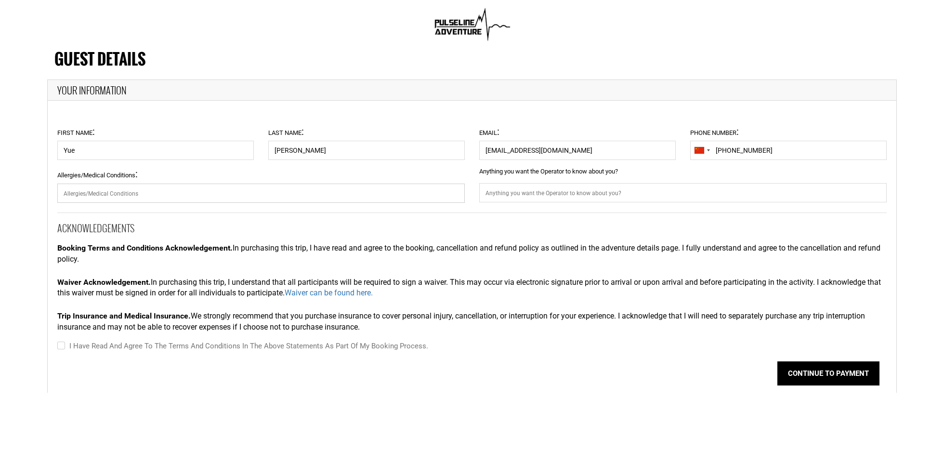
click at [324, 190] on input "Allergies/Medical Conditions :" at bounding box center [260, 192] width 407 height 19
type input "no"
click at [61, 346] on input "I have read and agree to the terms and conditions in the above statements as pa…" at bounding box center [60, 346] width 6 height 12
checkbox input "true"
click at [707, 348] on button "CONTINUE TO PAYMENT" at bounding box center [828, 373] width 102 height 24
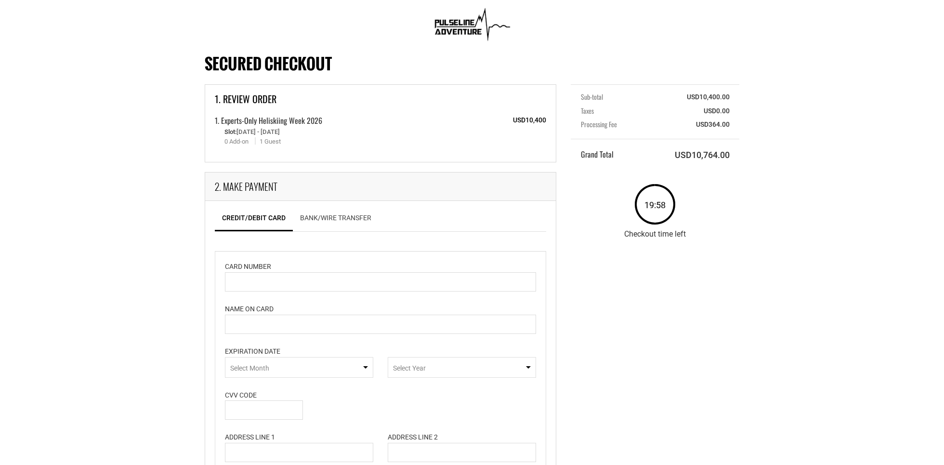
drag, startPoint x: 681, startPoint y: 121, endPoint x: 745, endPoint y: 211, distance: 110.9
click at [707, 211] on div "Sub-total USD10,400.00 Taxes USD0.00 Processing Fee USD364.00 Grand Total USD10…" at bounding box center [654, 164] width 183 height 160
click at [707, 266] on div "Secured Checkout 1. Review Order 1. Experts-Only Heliskiing Week 2026 Slot: [DA…" at bounding box center [471, 337] width 563 height 578
